Goal: Information Seeking & Learning: Compare options

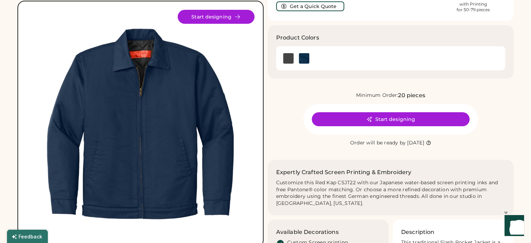
scroll to position [35, 0]
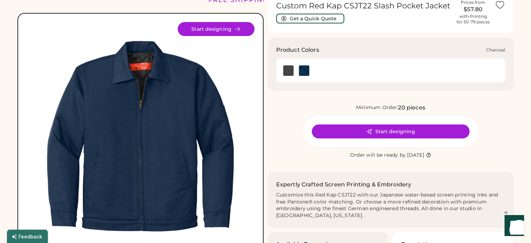
click at [289, 70] on img at bounding box center [288, 70] width 10 height 10
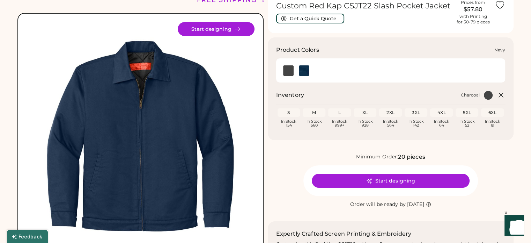
click at [304, 72] on img at bounding box center [304, 70] width 10 height 10
click at [286, 71] on img at bounding box center [288, 70] width 10 height 10
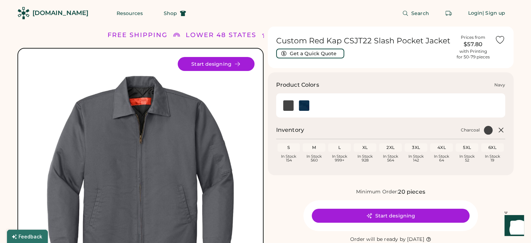
click at [304, 104] on img at bounding box center [304, 105] width 10 height 10
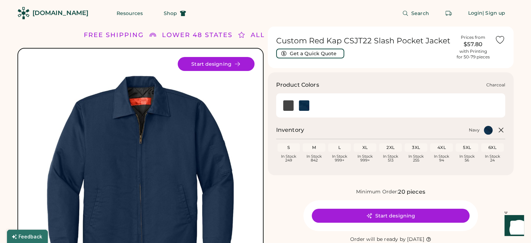
click at [287, 107] on img at bounding box center [288, 105] width 10 height 10
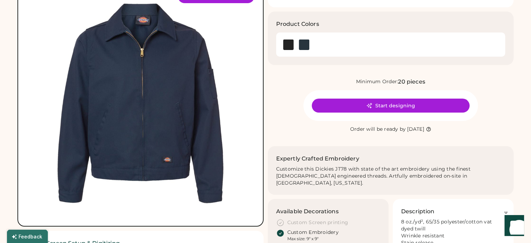
scroll to position [70, 0]
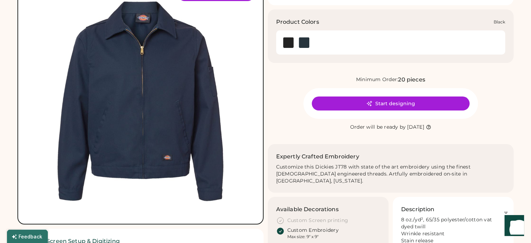
click at [288, 44] on img at bounding box center [288, 42] width 10 height 10
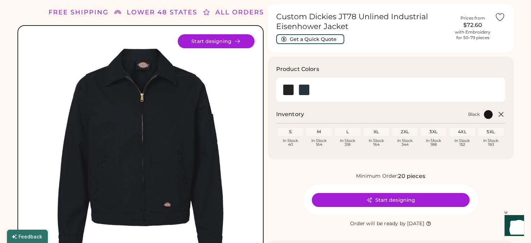
scroll to position [35, 0]
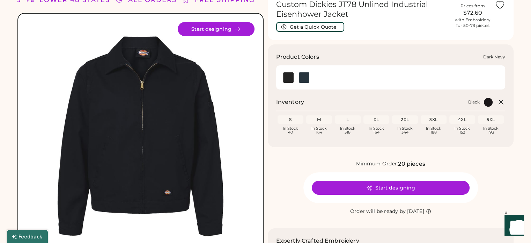
click at [302, 78] on img at bounding box center [304, 77] width 10 height 10
